Goal: Information Seeking & Learning: Learn about a topic

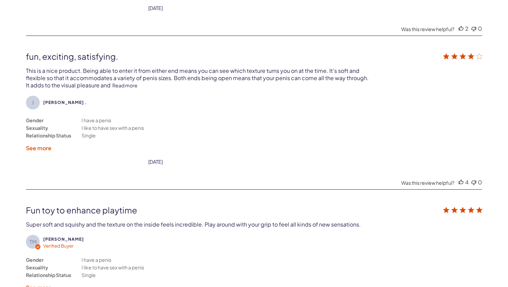
click at [125, 82] on link "Read more" at bounding box center [124, 85] width 25 height 6
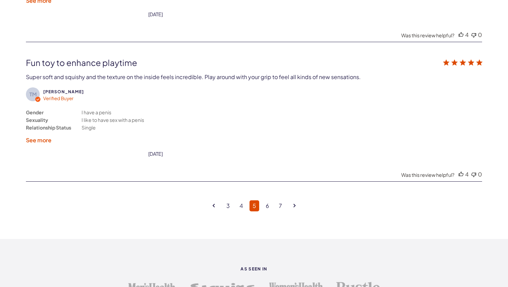
scroll to position [1842, 0]
click at [269, 200] on link "6" at bounding box center [268, 205] width 10 height 11
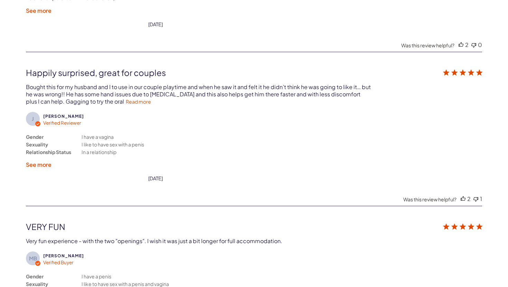
scroll to position [1642, 0]
click at [126, 98] on link "Read more" at bounding box center [138, 101] width 25 height 6
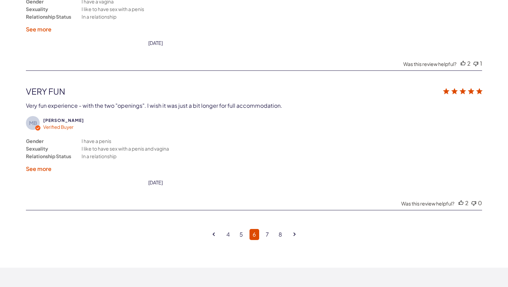
scroll to position [1779, 0]
click at [267, 228] on link "7" at bounding box center [267, 233] width 9 height 11
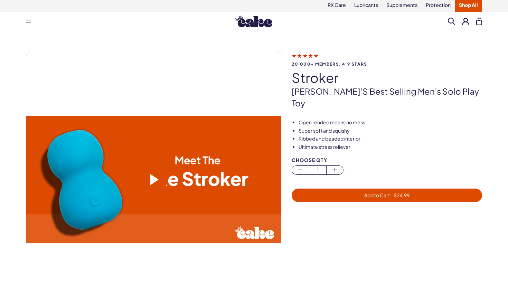
scroll to position [0, 0]
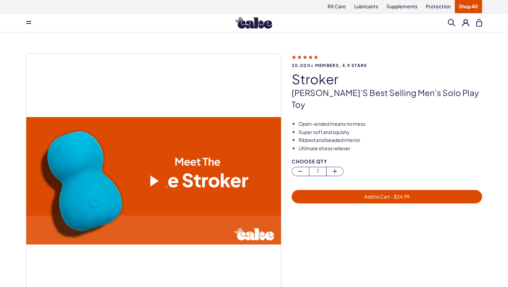
click at [256, 25] on img at bounding box center [253, 23] width 37 height 12
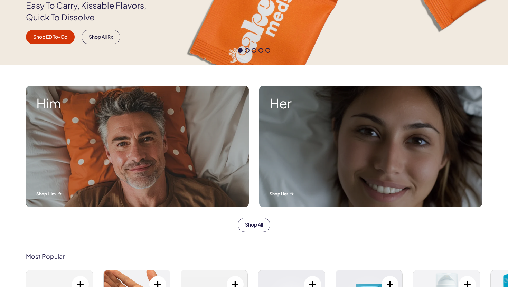
scroll to position [187, 0]
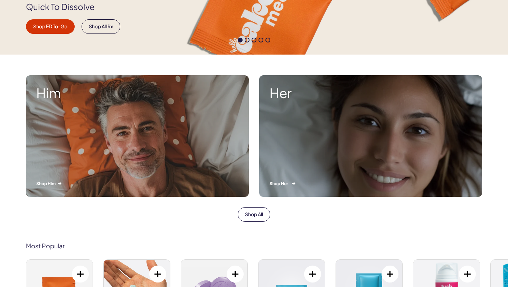
click at [292, 162] on div "Her Shop Her" at bounding box center [370, 136] width 223 height 122
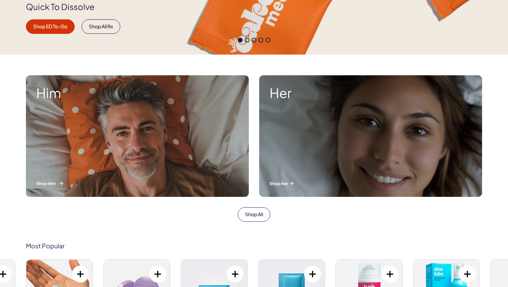
click at [57, 125] on div "Him Shop Him" at bounding box center [137, 136] width 223 height 122
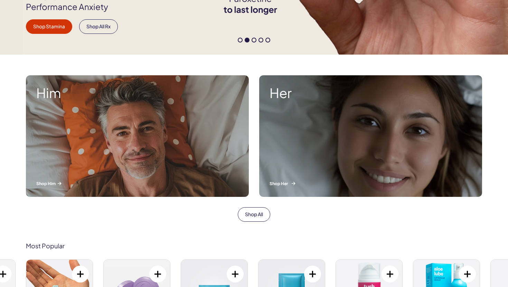
click at [318, 153] on div "Her Shop Her" at bounding box center [370, 136] width 223 height 122
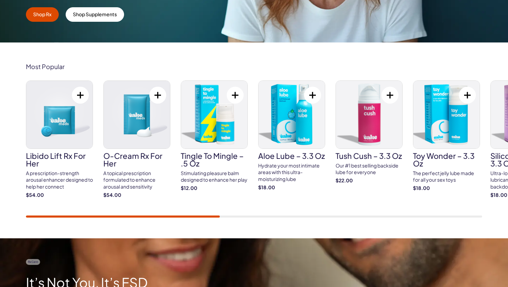
scroll to position [209, 0]
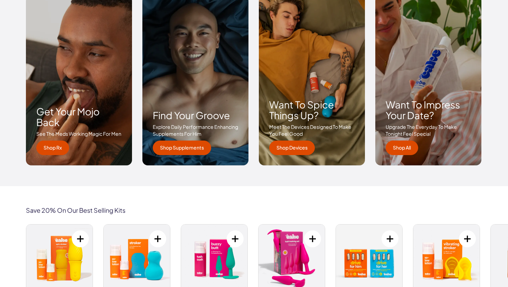
scroll to position [1036, 0]
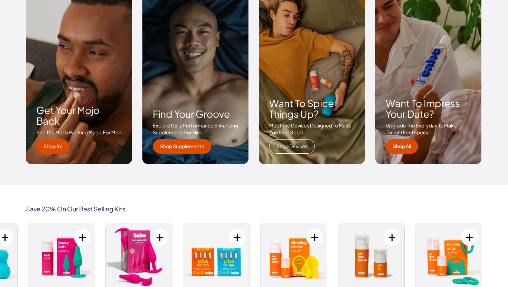
click at [288, 150] on link "Shop Devices" at bounding box center [292, 146] width 46 height 15
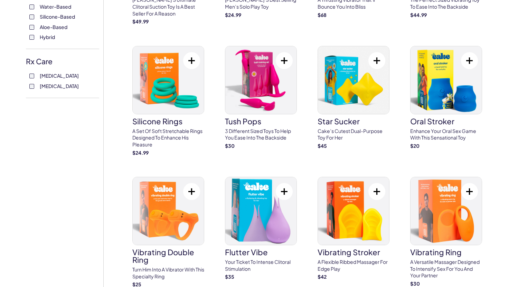
scroll to position [288, 0]
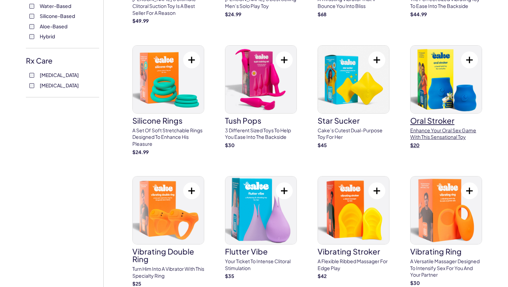
click at [435, 117] on h3 "oral stroker" at bounding box center [446, 121] width 72 height 8
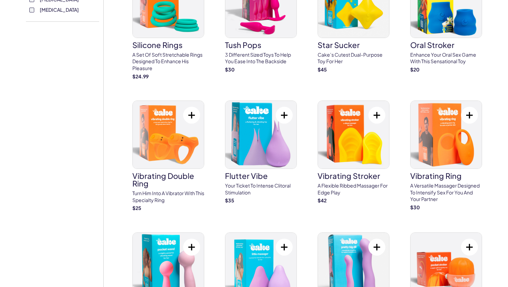
scroll to position [365, 0]
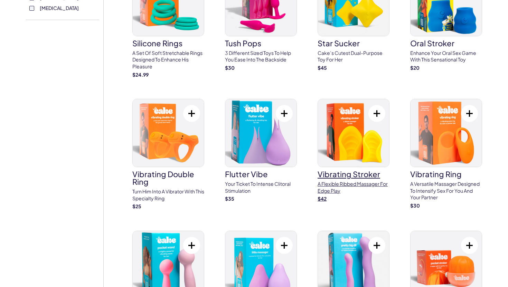
click at [348, 149] on img at bounding box center [353, 133] width 71 height 68
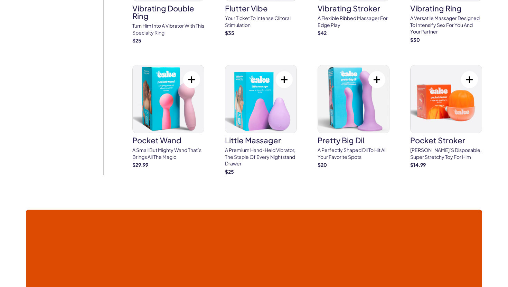
scroll to position [536, 0]
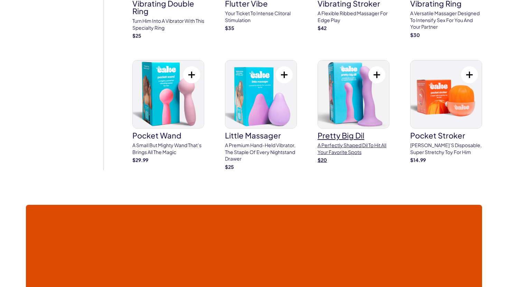
click at [338, 142] on p "A perfectly shaped Dil to hit all your favorite spots" at bounding box center [354, 148] width 72 height 13
click at [440, 144] on p "Cake’s disposable, super stretchy toy for him" at bounding box center [446, 148] width 72 height 13
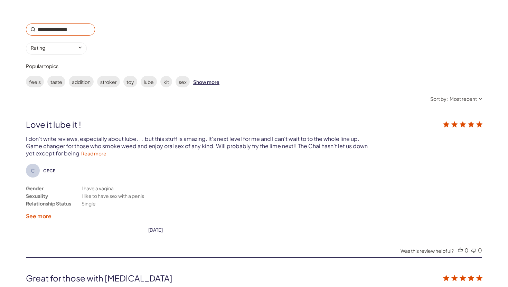
scroll to position [1194, 0]
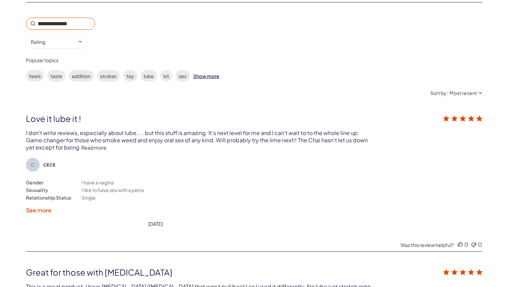
click at [96, 148] on link "Read more" at bounding box center [93, 148] width 25 height 6
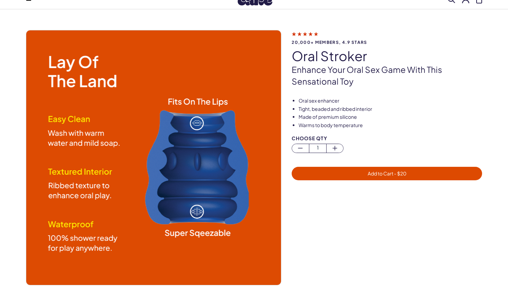
scroll to position [0, 0]
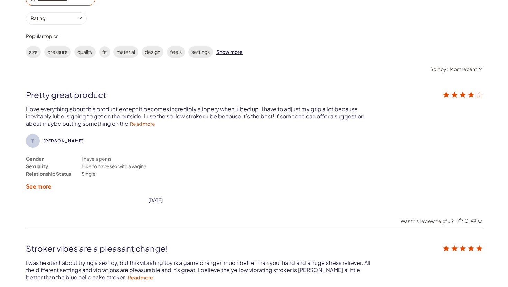
scroll to position [1202, 0]
click at [146, 124] on link "Read more" at bounding box center [142, 123] width 25 height 6
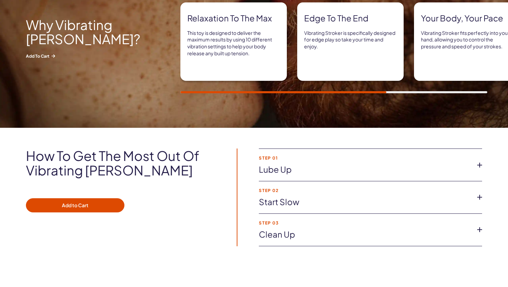
scroll to position [358, 0]
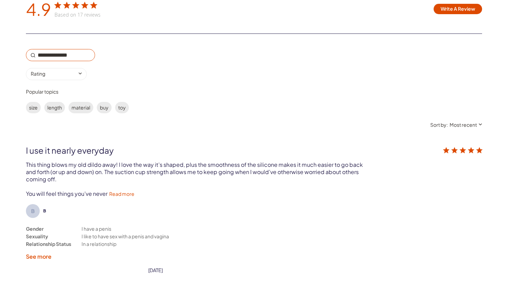
scroll to position [1144, 0]
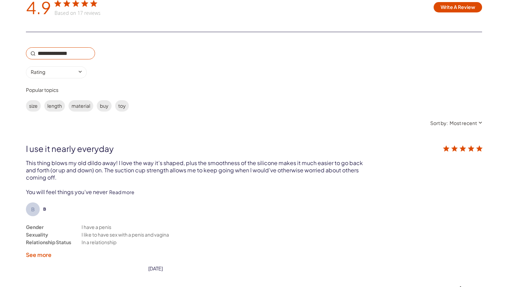
click at [127, 191] on link "Read more" at bounding box center [121, 192] width 25 height 6
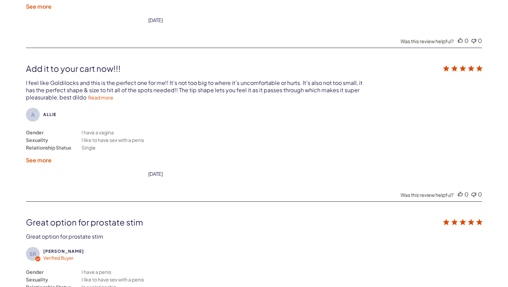
scroll to position [1392, 0]
click at [102, 96] on link "Read more" at bounding box center [100, 97] width 25 height 6
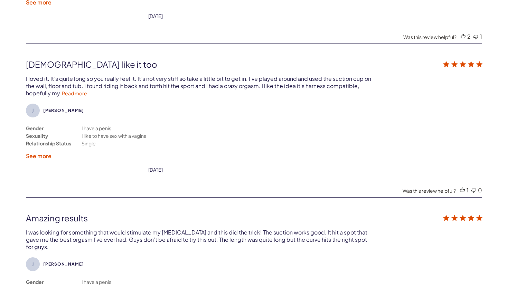
scroll to position [1701, 0]
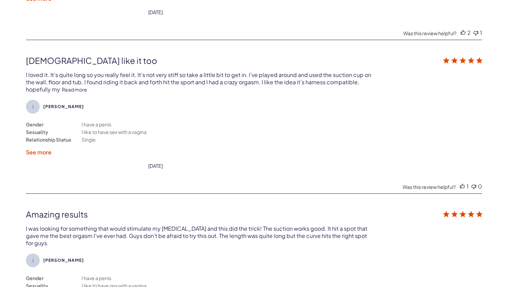
click at [77, 86] on link "Read more" at bounding box center [74, 89] width 25 height 6
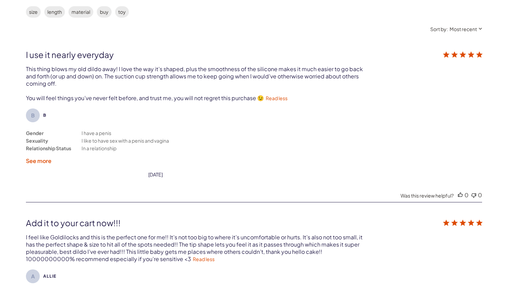
scroll to position [1099, 0]
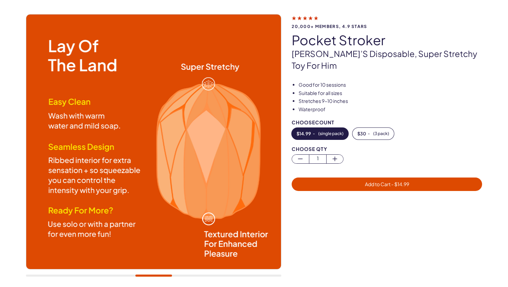
scroll to position [41, 0]
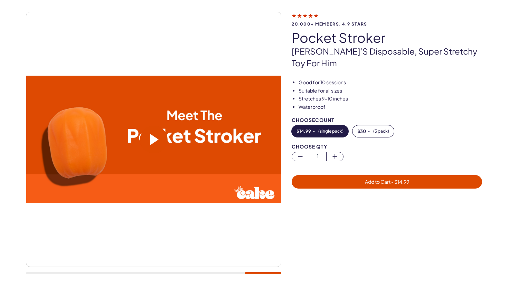
click at [155, 137] on span at bounding box center [154, 139] width 8 height 11
click at [156, 138] on span at bounding box center [154, 139] width 8 height 11
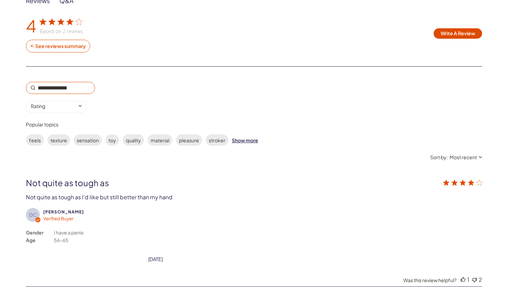
scroll to position [1129, 0]
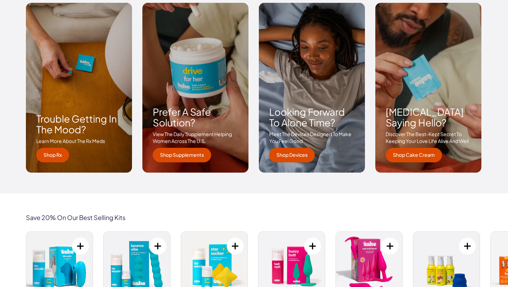
scroll to position [1028, 0]
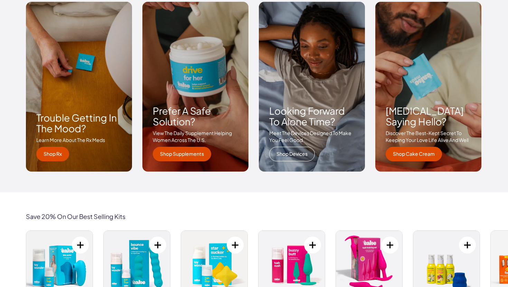
click at [285, 158] on link "Shop Devices" at bounding box center [292, 154] width 46 height 15
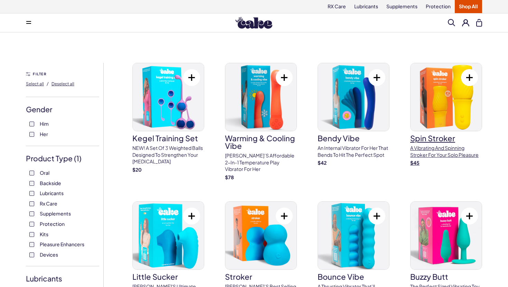
click at [442, 150] on p "A vibrating and spinning stroker for your solo pleasure" at bounding box center [446, 151] width 72 height 13
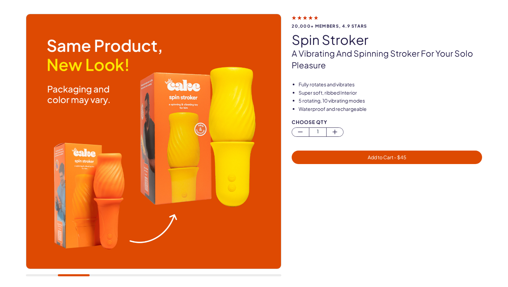
scroll to position [40, 0]
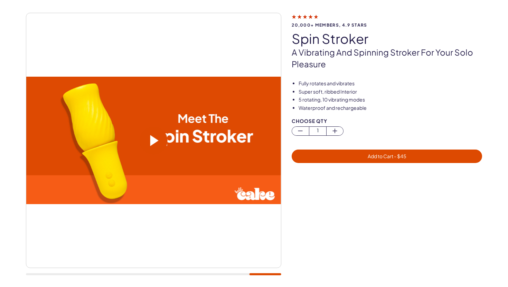
click at [156, 137] on span at bounding box center [154, 140] width 8 height 11
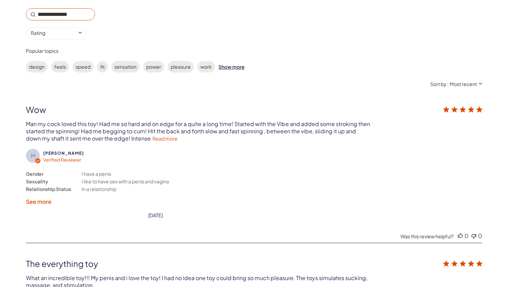
scroll to position [1200, 0]
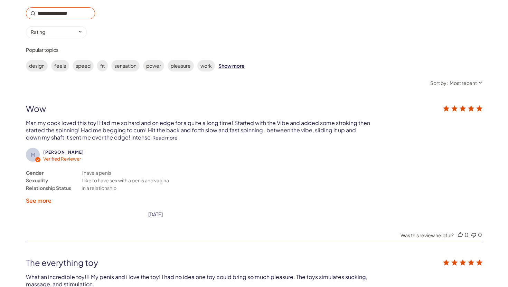
click at [157, 137] on link "Read more" at bounding box center [164, 137] width 25 height 6
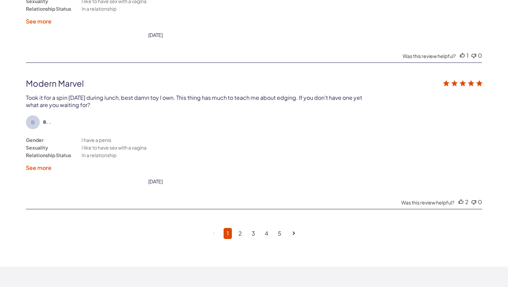
scroll to position [1823, 0]
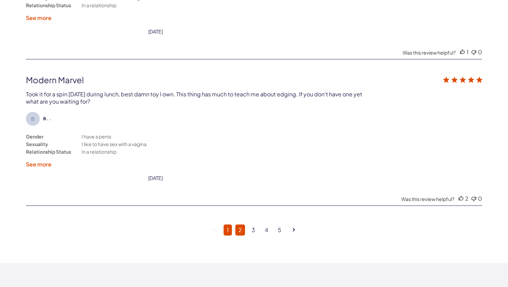
click at [239, 225] on link "2" at bounding box center [240, 230] width 10 height 11
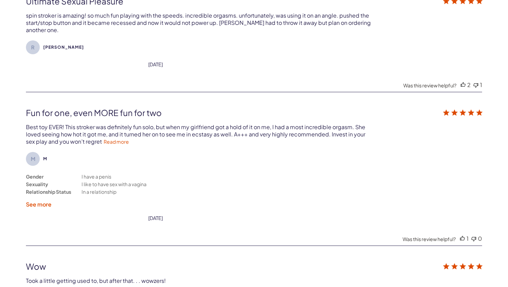
scroll to position [1596, 0]
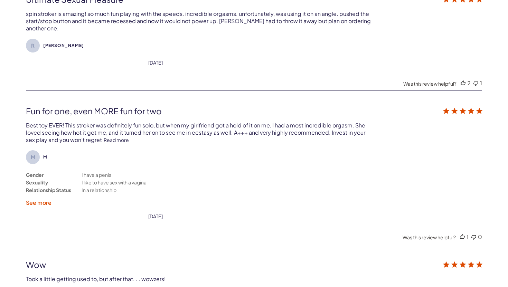
click at [108, 137] on link "Read more" at bounding box center [116, 140] width 25 height 6
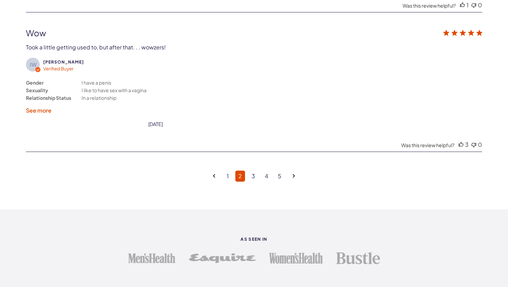
scroll to position [1830, 0]
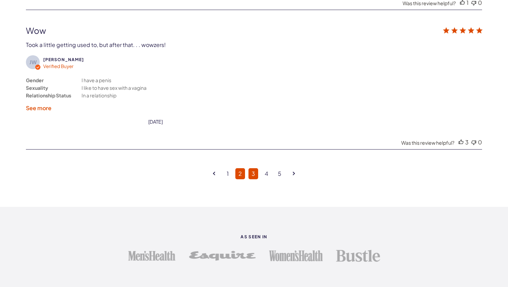
click at [254, 168] on link "3" at bounding box center [254, 173] width 10 height 11
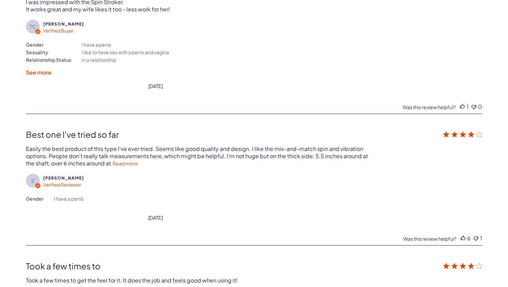
scroll to position [1475, 0]
click at [132, 160] on link "Read more" at bounding box center [125, 163] width 25 height 6
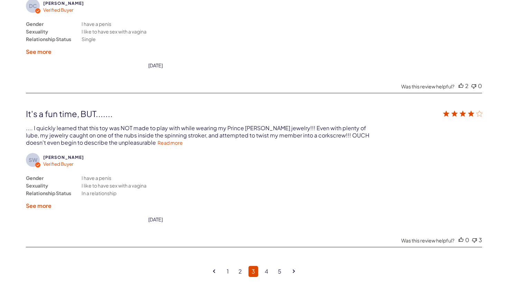
scroll to position [1792, 0]
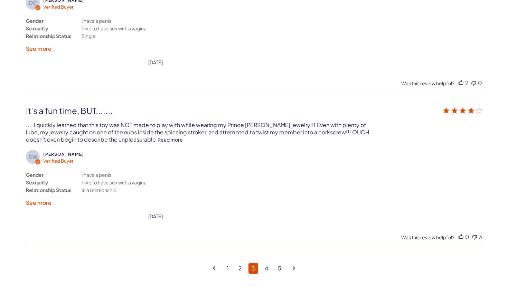
click at [158, 137] on link "Read more" at bounding box center [170, 140] width 25 height 6
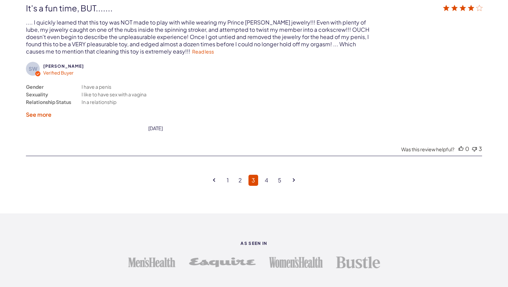
scroll to position [1898, 0]
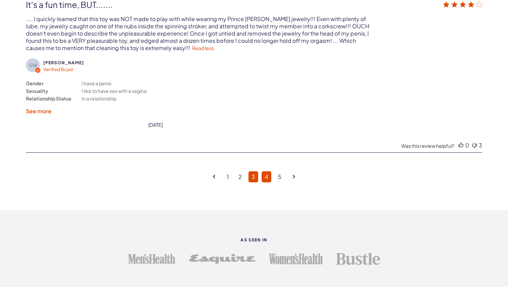
click at [264, 171] on link "4" at bounding box center [267, 176] width 10 height 11
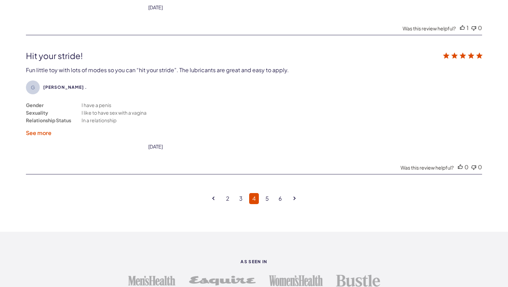
scroll to position [1777, 0]
click at [267, 193] on link "5" at bounding box center [267, 198] width 10 height 11
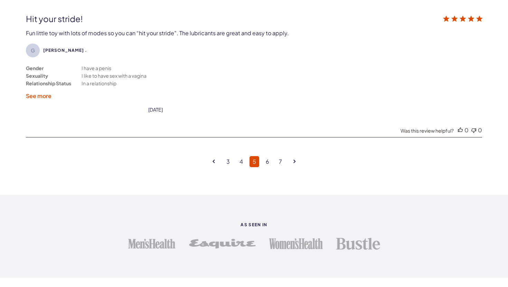
scroll to position [1814, 0]
click at [267, 156] on link "6" at bounding box center [268, 161] width 10 height 11
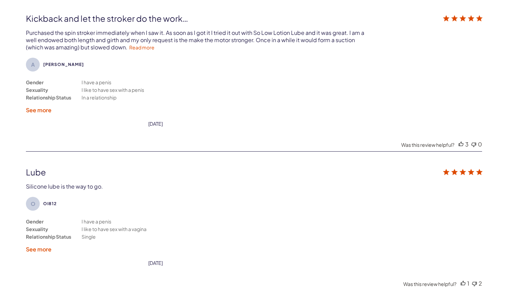
scroll to position [1288, 0]
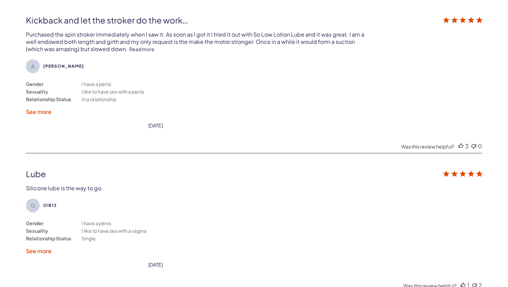
click at [129, 48] on link "Read more" at bounding box center [141, 49] width 25 height 6
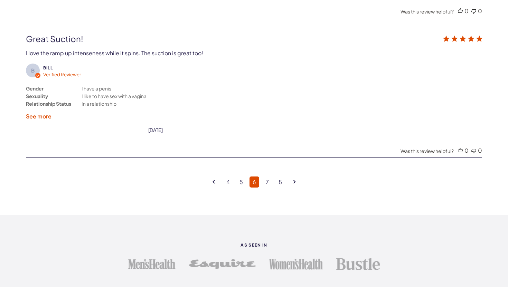
scroll to position [1854, 0]
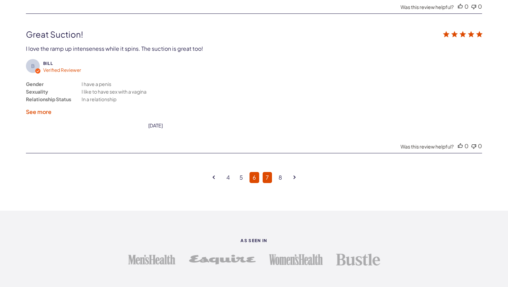
click at [268, 172] on link "7" at bounding box center [267, 177] width 9 height 11
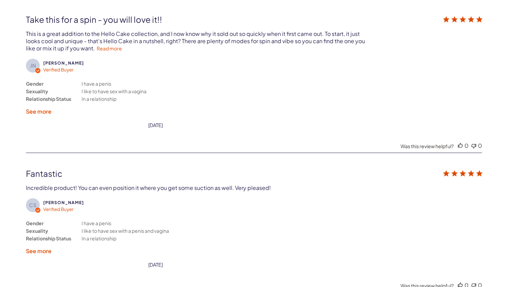
scroll to position [1288, 0]
click at [111, 49] on link "Read more" at bounding box center [109, 49] width 25 height 6
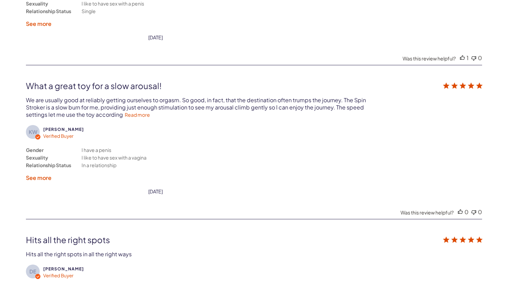
scroll to position [1679, 0]
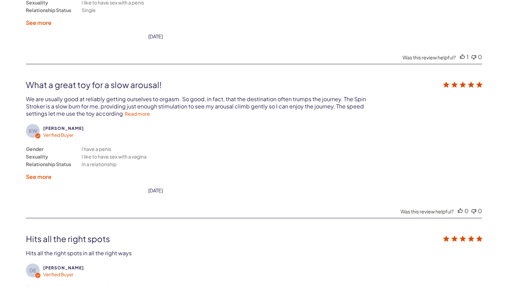
click at [148, 111] on div "KW Kevin W. Verified Buyer Gender Sexuality Relationship Status I have a penis …" at bounding box center [254, 137] width 456 height 114
click at [143, 111] on link "Read more" at bounding box center [137, 114] width 25 height 6
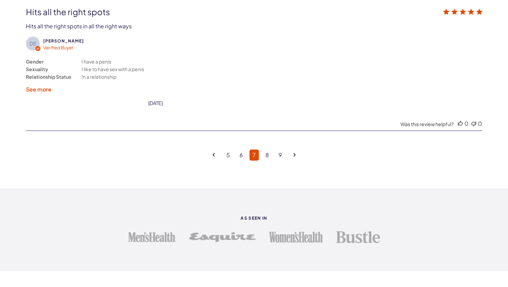
scroll to position [1929, 0]
click at [267, 149] on link "8" at bounding box center [267, 154] width 10 height 11
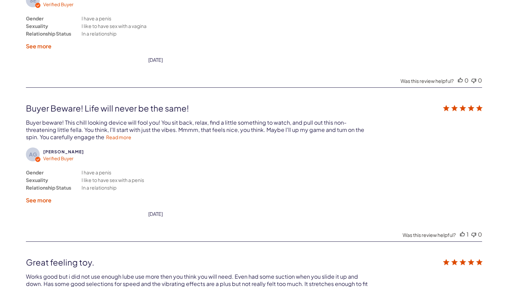
scroll to position [1632, 0]
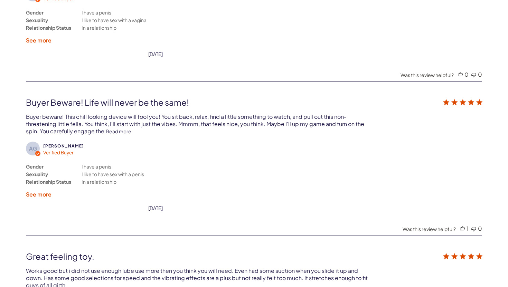
click at [128, 128] on link "Read more" at bounding box center [118, 131] width 25 height 6
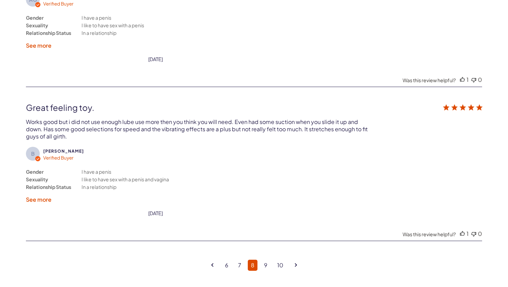
scroll to position [1818, 0]
click at [266, 260] on link "9" at bounding box center [266, 265] width 10 height 11
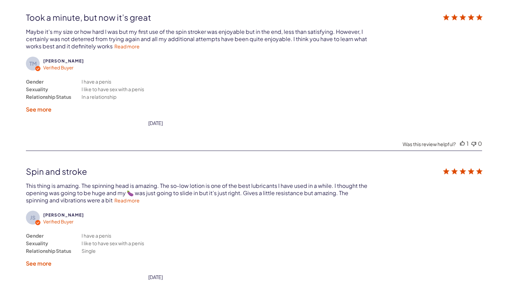
scroll to position [1288, 0]
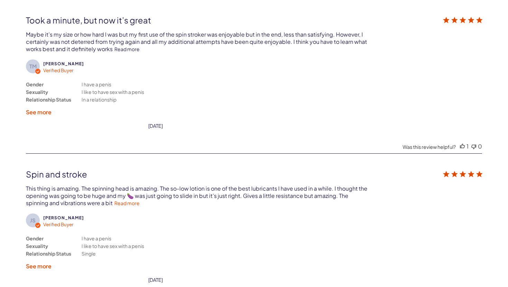
click at [123, 48] on link "Read more" at bounding box center [126, 49] width 25 height 6
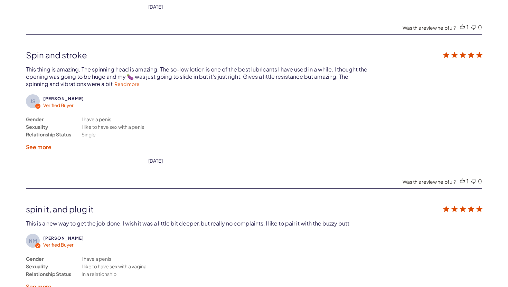
scroll to position [1415, 0]
click at [114, 81] on link "Read more" at bounding box center [126, 84] width 25 height 6
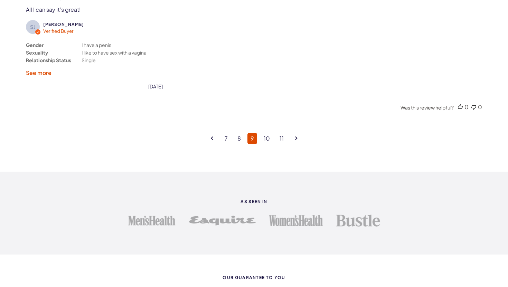
scroll to position [1910, 0]
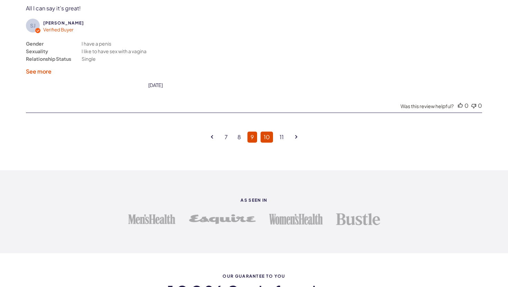
click at [269, 132] on link "10" at bounding box center [267, 137] width 12 height 11
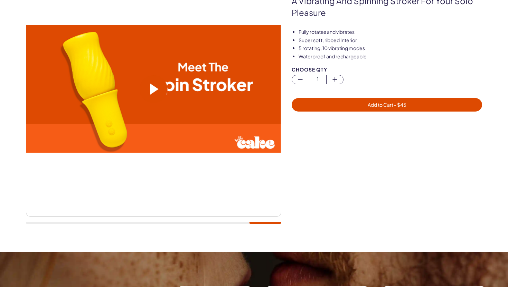
scroll to position [93, 0]
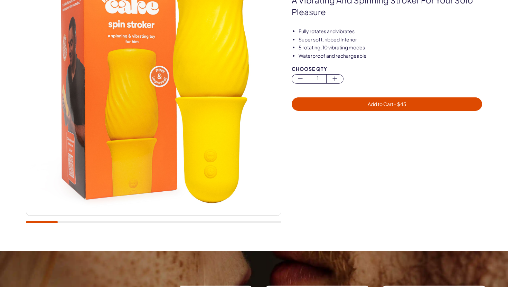
click at [34, 223] on div at bounding box center [153, 222] width 255 height 2
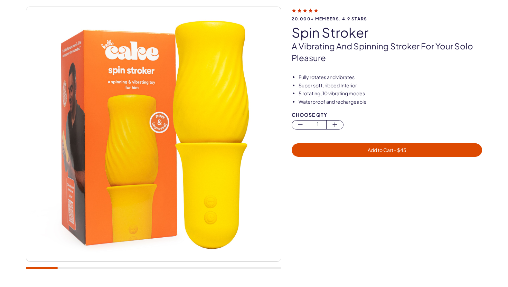
scroll to position [47, 0]
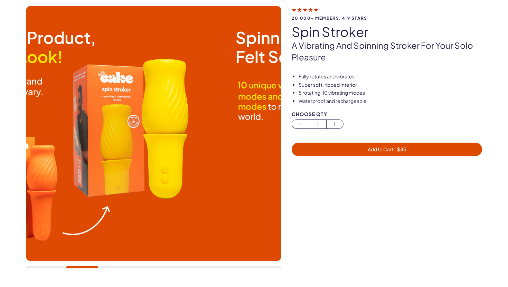
click at [82, 267] on div at bounding box center [153, 268] width 255 height 2
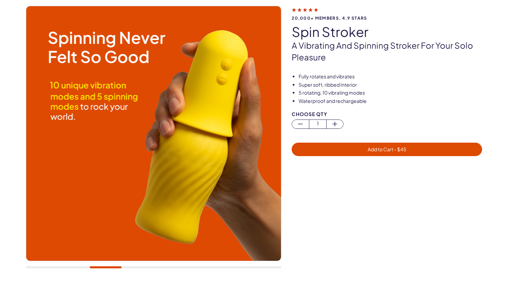
click at [140, 266] on div at bounding box center [153, 141] width 255 height 270
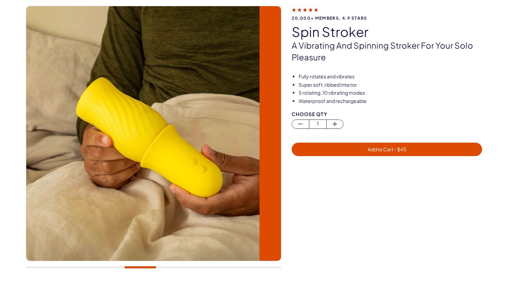
click at [140, 268] on div at bounding box center [153, 268] width 255 height 2
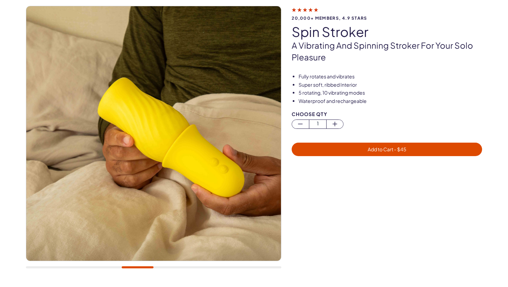
click at [170, 267] on div at bounding box center [153, 268] width 255 height 2
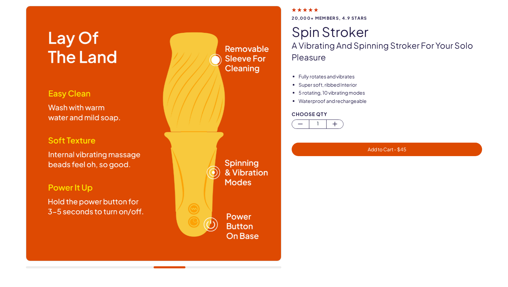
click at [201, 267] on div at bounding box center [153, 268] width 255 height 2
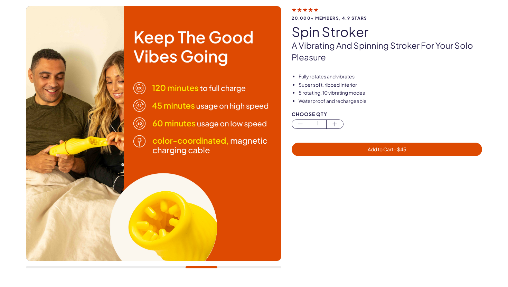
click at [237, 268] on div at bounding box center [153, 268] width 255 height 2
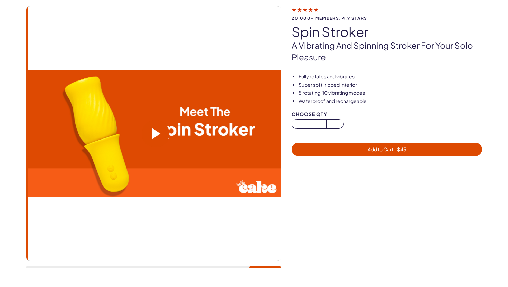
click at [265, 268] on div at bounding box center [153, 268] width 255 height 2
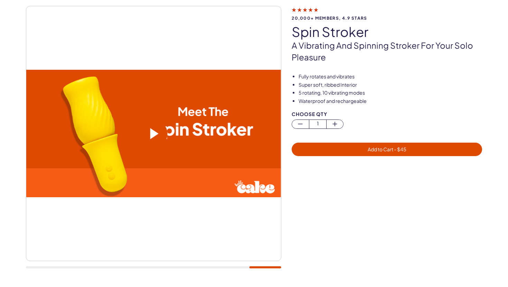
scroll to position [0, 0]
